Goal: Navigation & Orientation: Find specific page/section

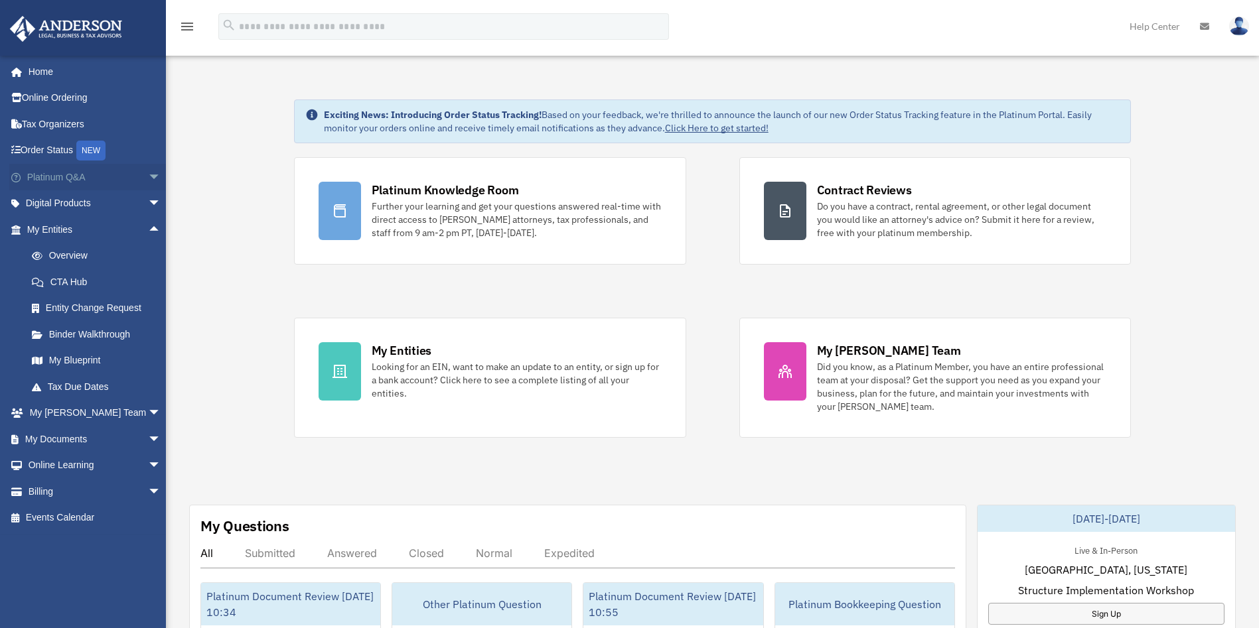
click at [148, 175] on span "arrow_drop_down" at bounding box center [161, 177] width 27 height 27
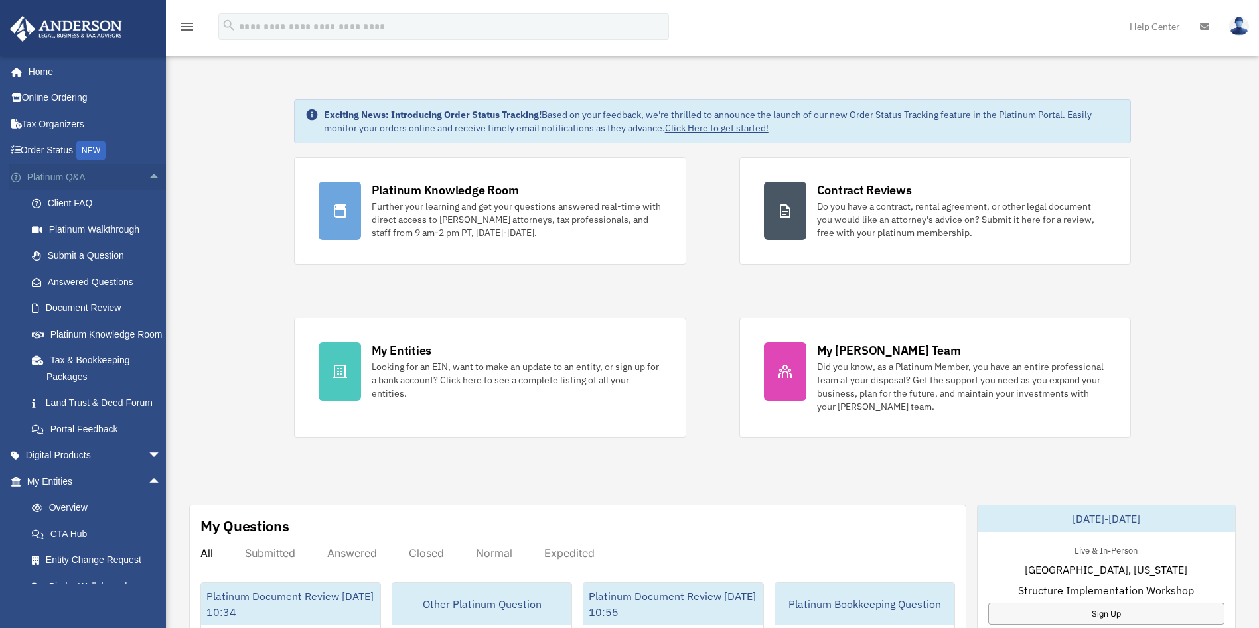
click at [148, 175] on span "arrow_drop_up" at bounding box center [161, 177] width 27 height 27
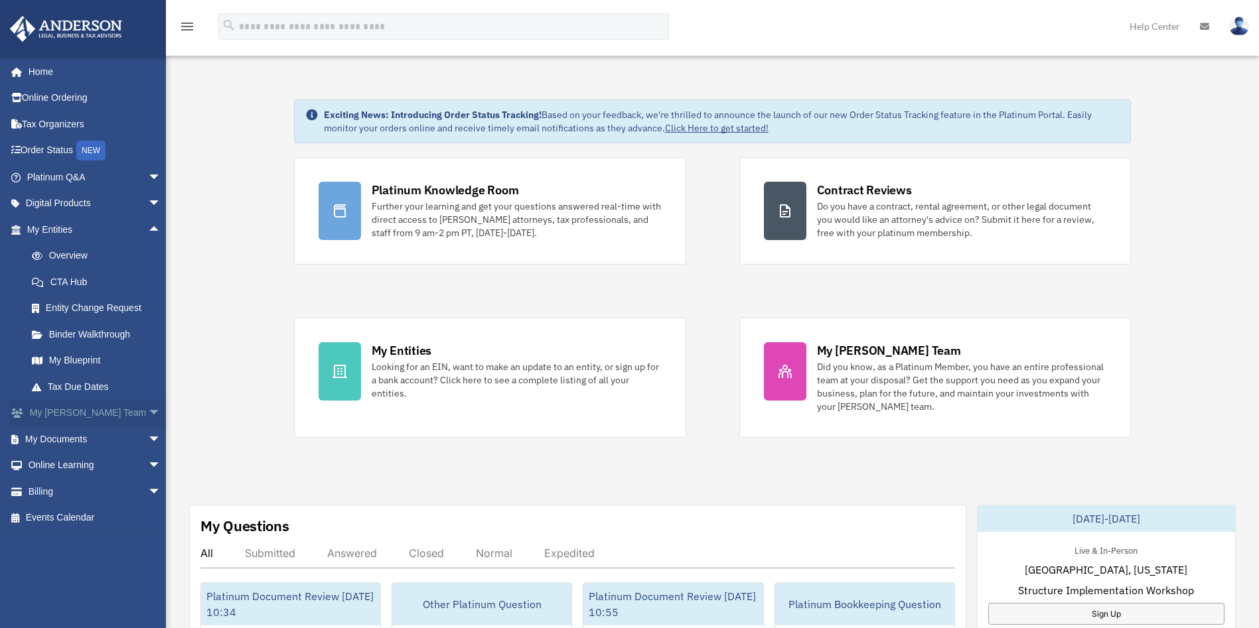
click at [148, 409] on span "arrow_drop_down" at bounding box center [161, 413] width 27 height 27
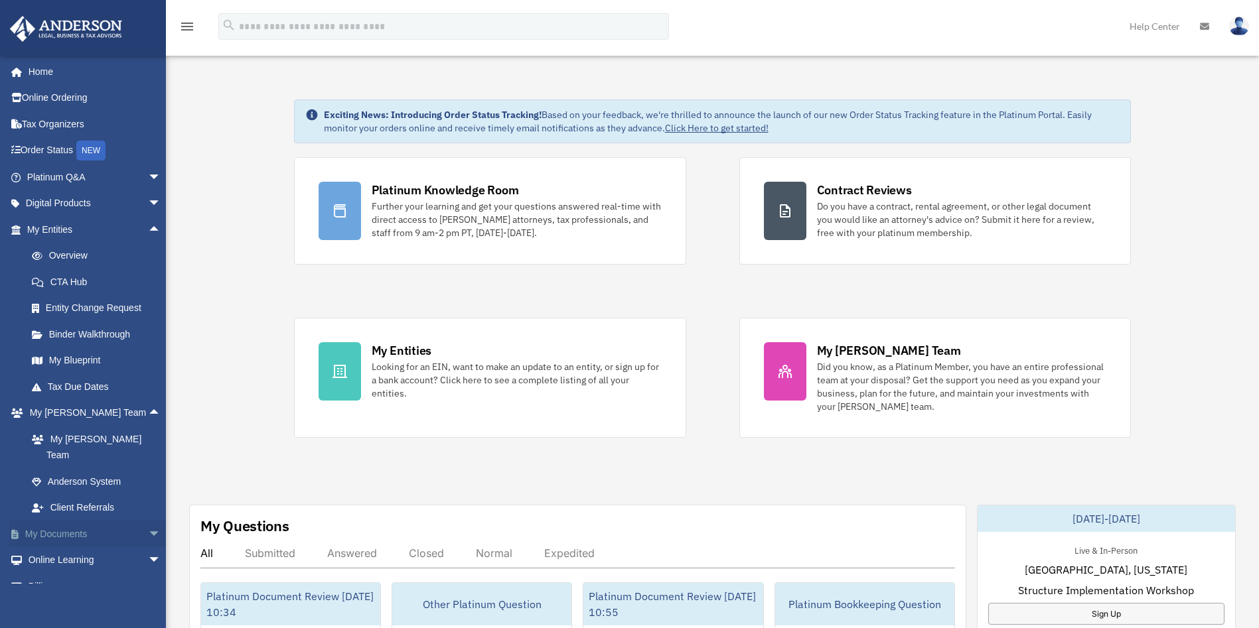
click at [148, 521] on span "arrow_drop_down" at bounding box center [161, 534] width 27 height 27
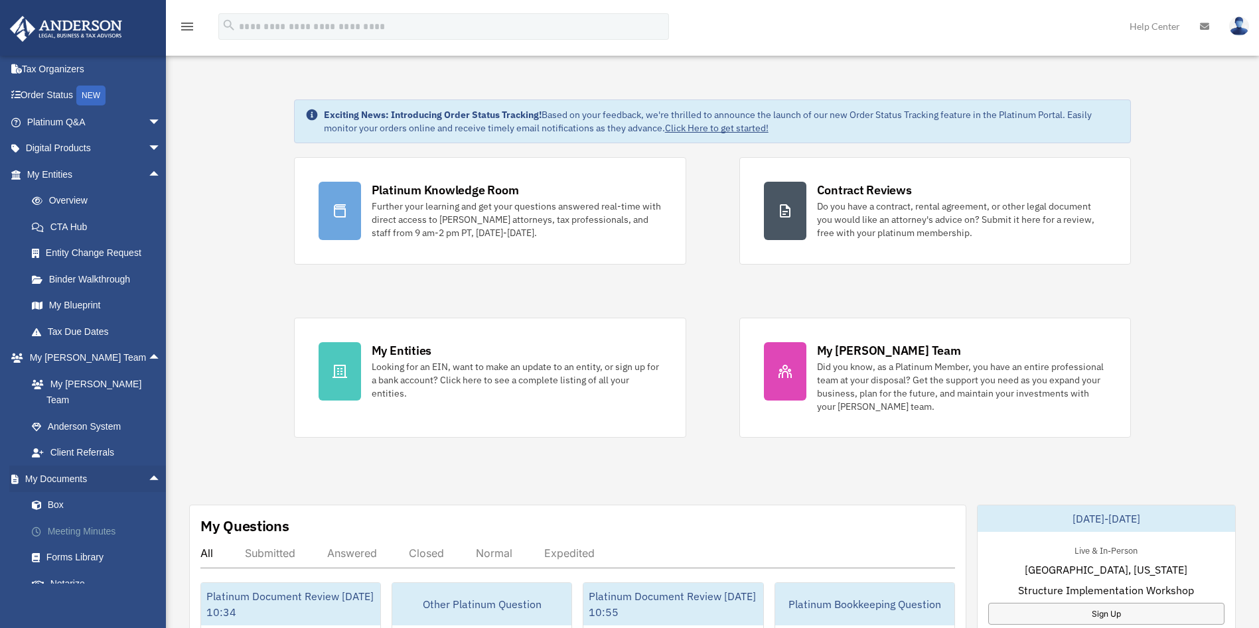
scroll to position [100, 0]
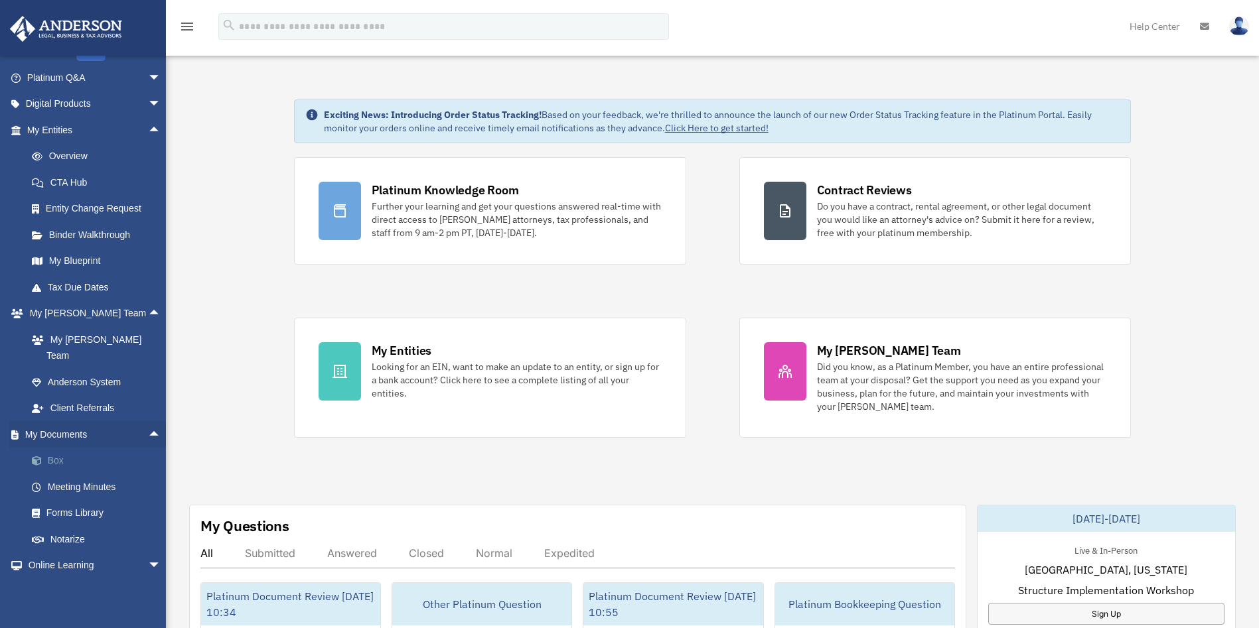
click at [83, 448] on link "Box" at bounding box center [100, 461] width 163 height 27
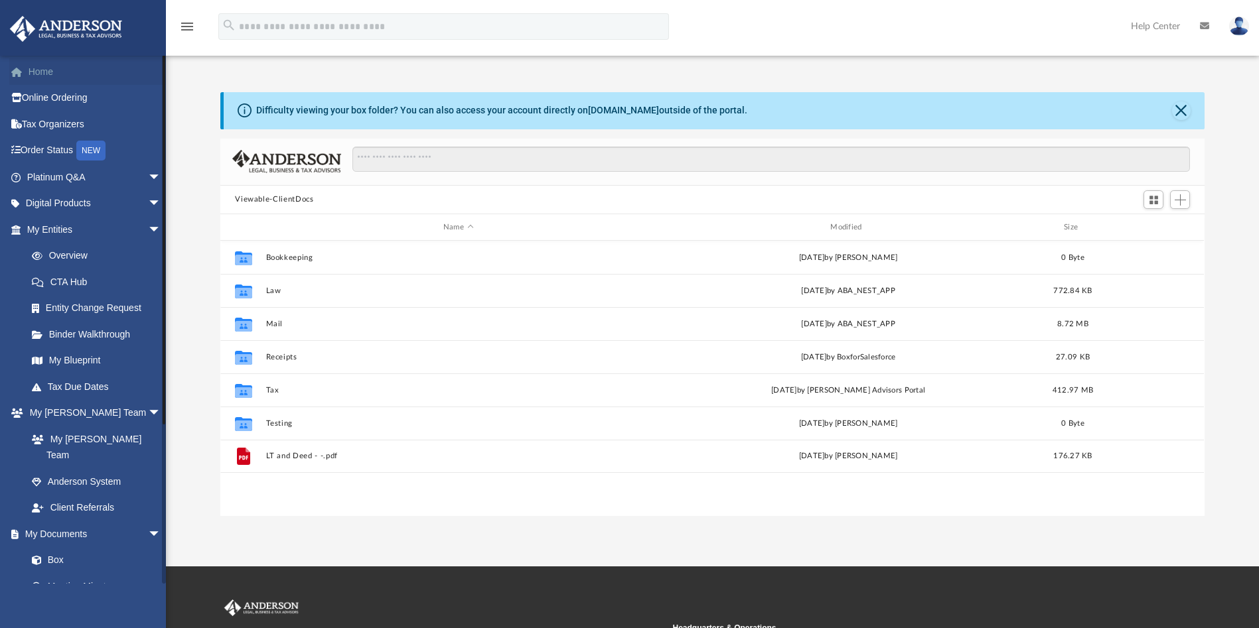
click at [57, 76] on link "Home" at bounding box center [95, 71] width 172 height 27
